Goal: Task Accomplishment & Management: Complete application form

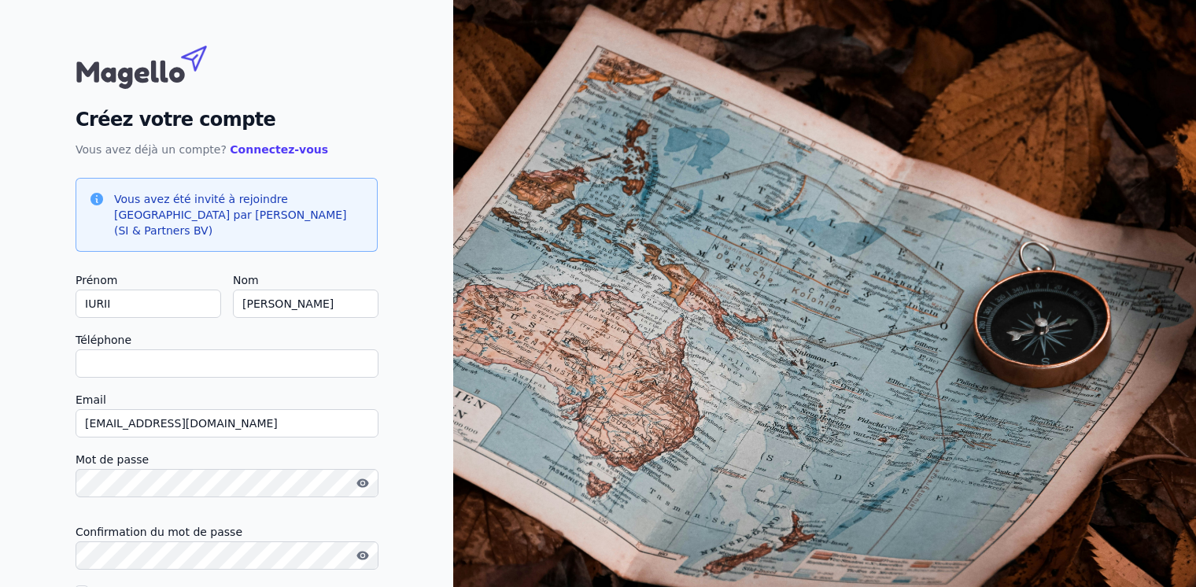
click at [200, 356] on input "Téléphone" at bounding box center [227, 363] width 303 height 28
type input "[PHONE_NUMBER]"
checkbox input "false"
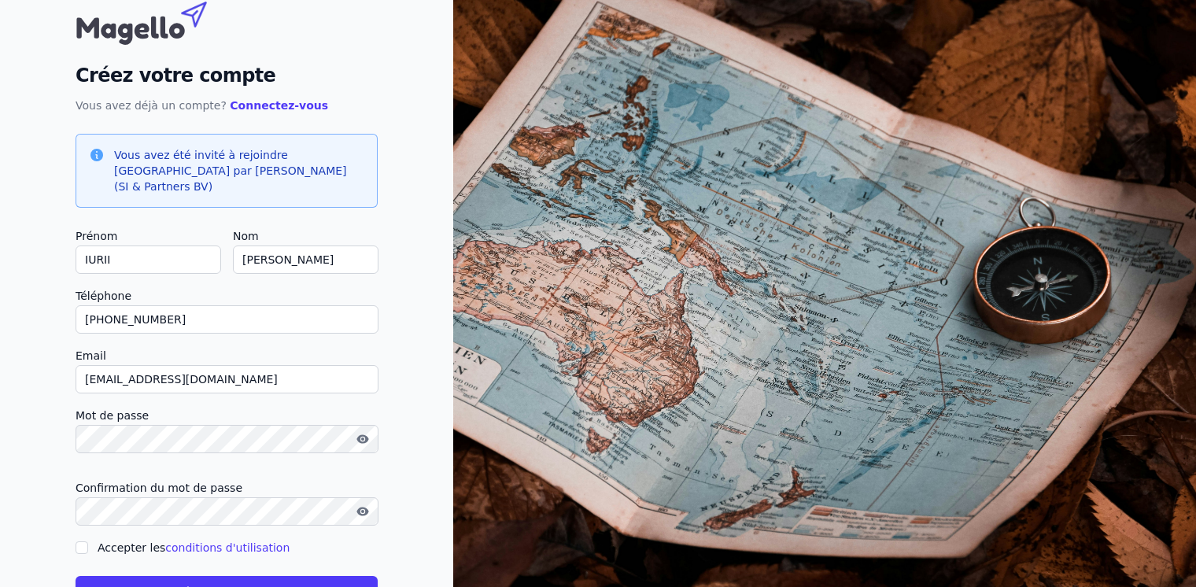
scroll to position [86, 0]
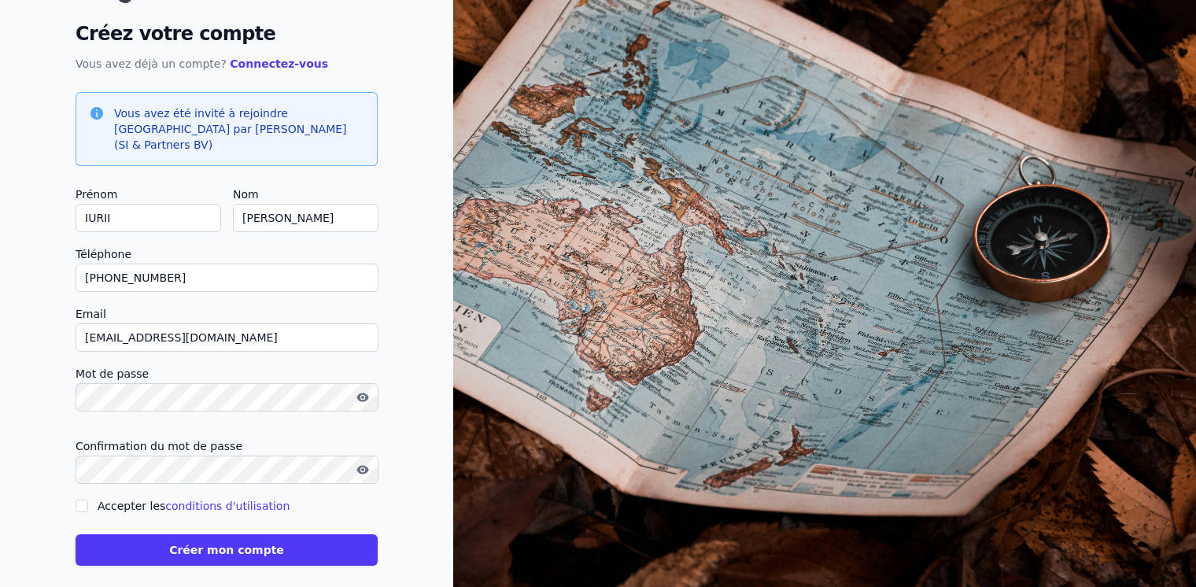
click at [83, 500] on input "Accepter les conditions d'utilisation" at bounding box center [82, 506] width 13 height 13
checkbox input "true"
click at [170, 534] on button "Créer mon compte" at bounding box center [227, 549] width 302 height 31
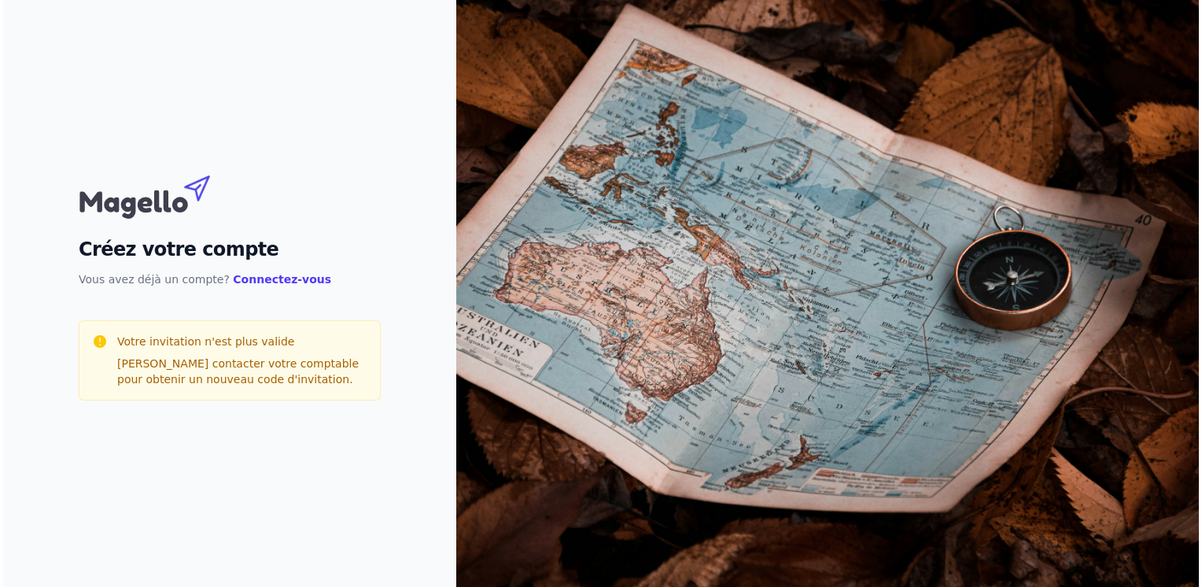
scroll to position [0, 0]
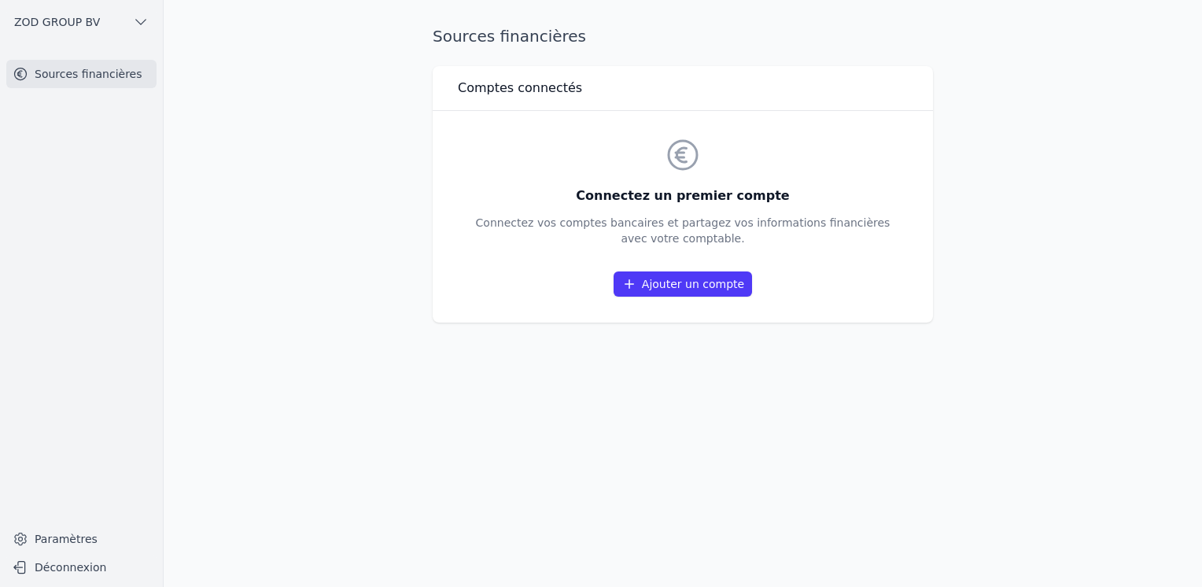
click at [687, 294] on link "Ajouter un compte" at bounding box center [683, 283] width 138 height 25
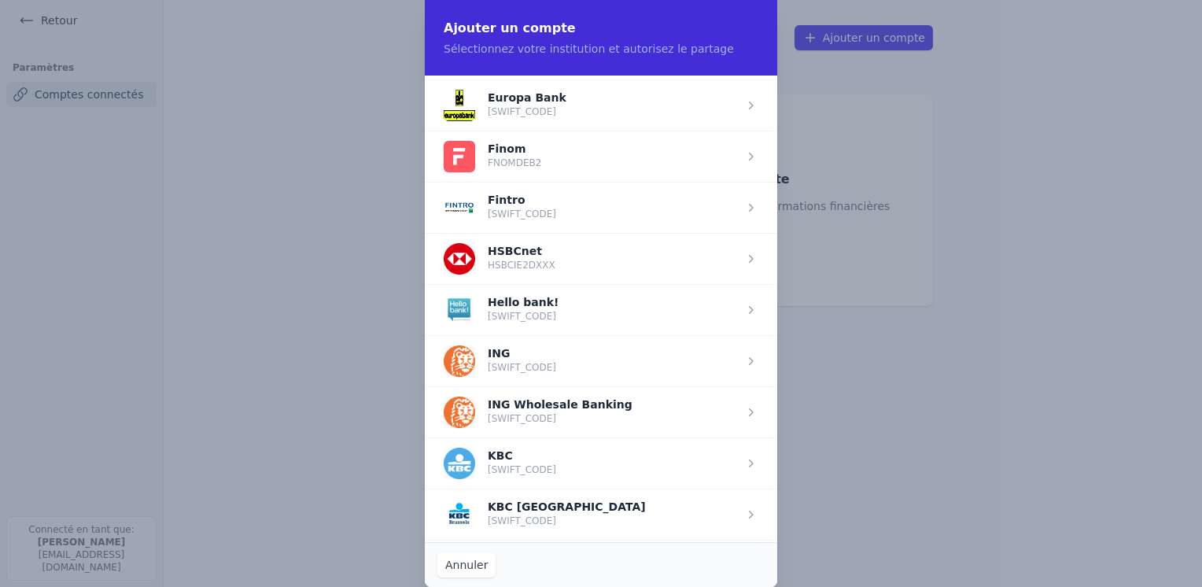
scroll to position [918, 0]
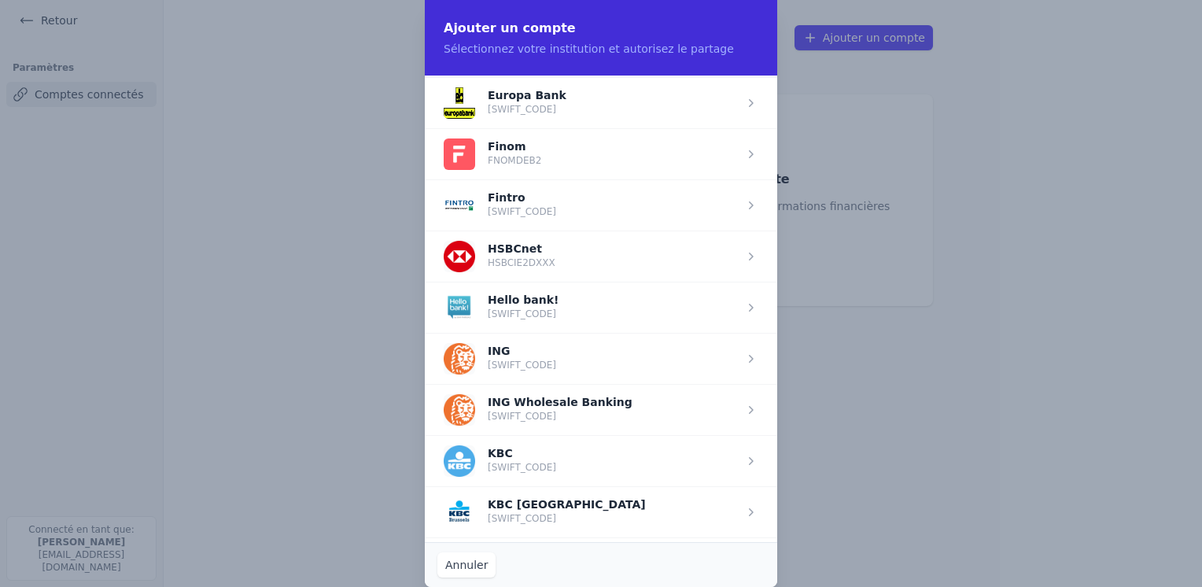
click at [633, 364] on span "button" at bounding box center [601, 358] width 353 height 51
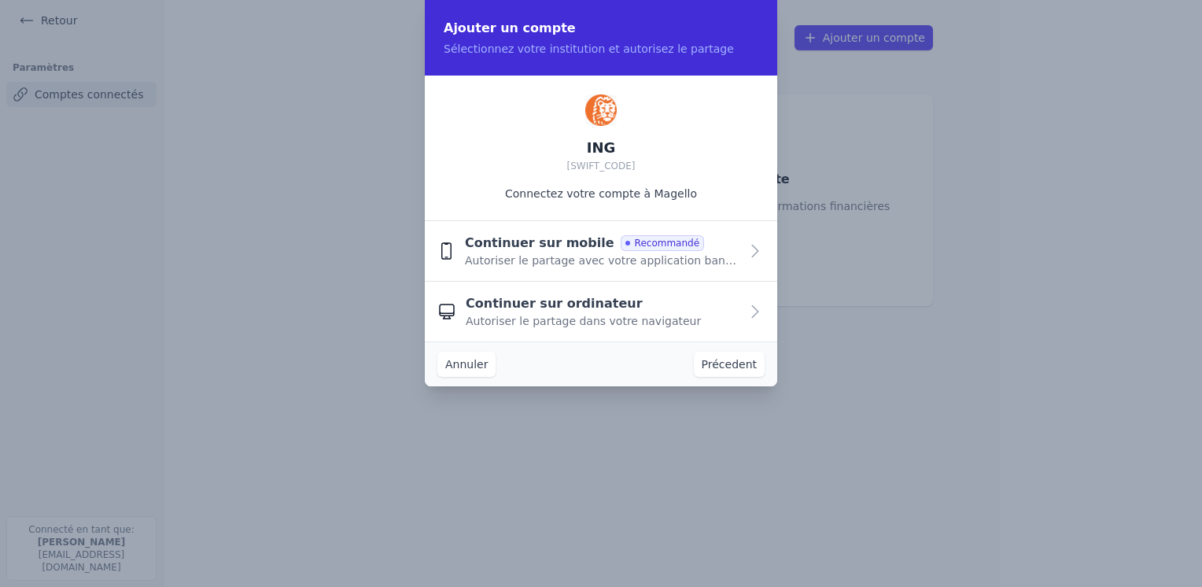
scroll to position [0, 0]
click at [604, 275] on button "Continuer sur mobile Recommandé Autoriser le partage avec votre application ban…" at bounding box center [601, 251] width 353 height 61
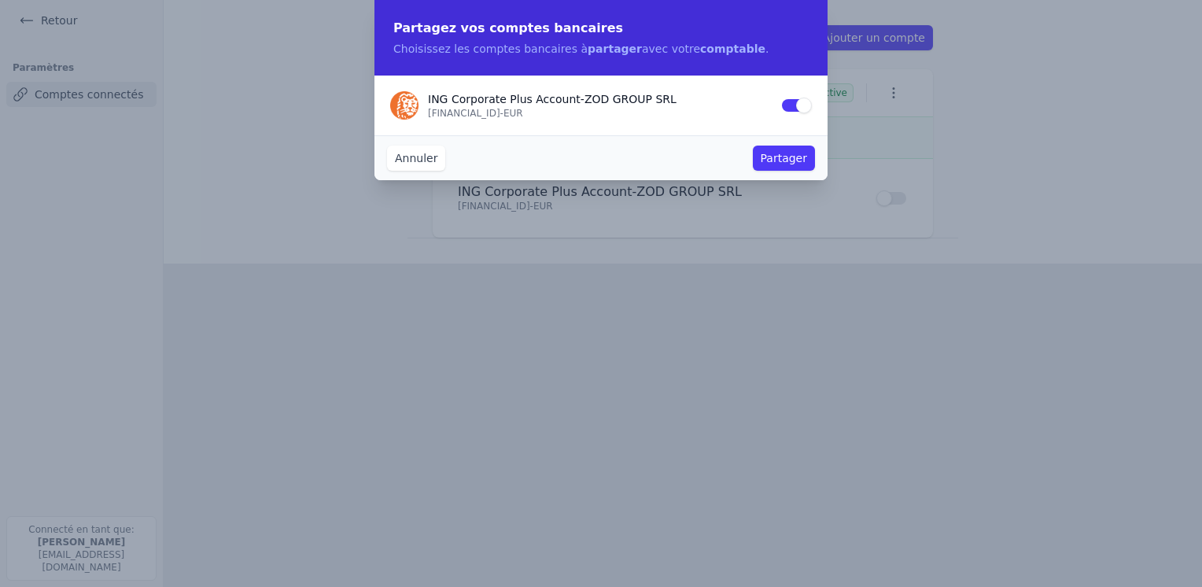
click at [792, 164] on button "Partager" at bounding box center [784, 158] width 62 height 25
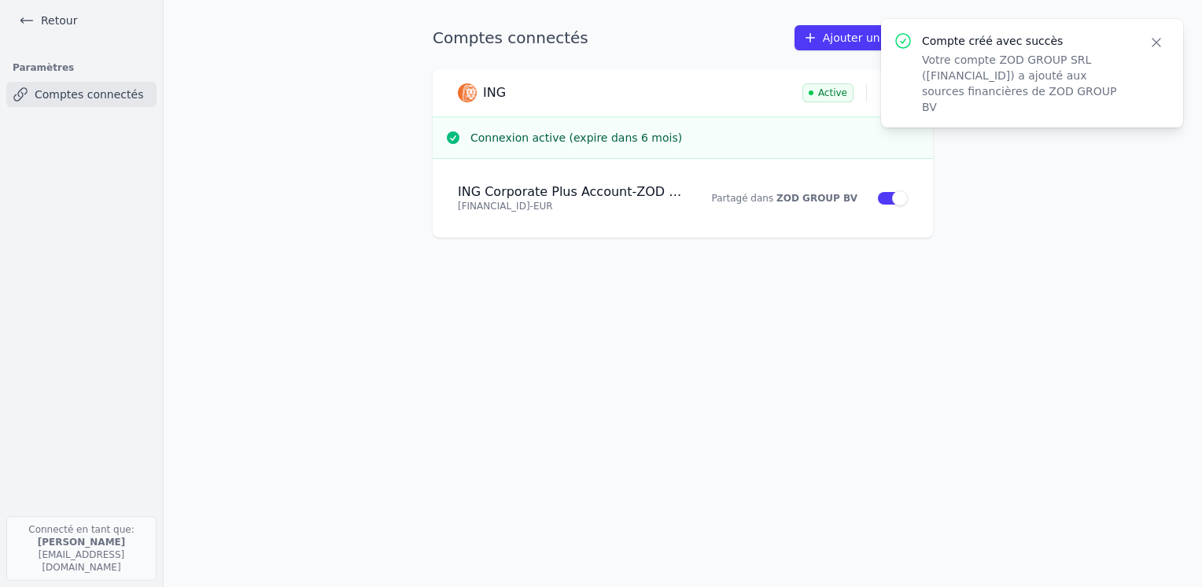
click at [1166, 43] on button "Close" at bounding box center [1157, 42] width 28 height 22
